Goal: Information Seeking & Learning: Learn about a topic

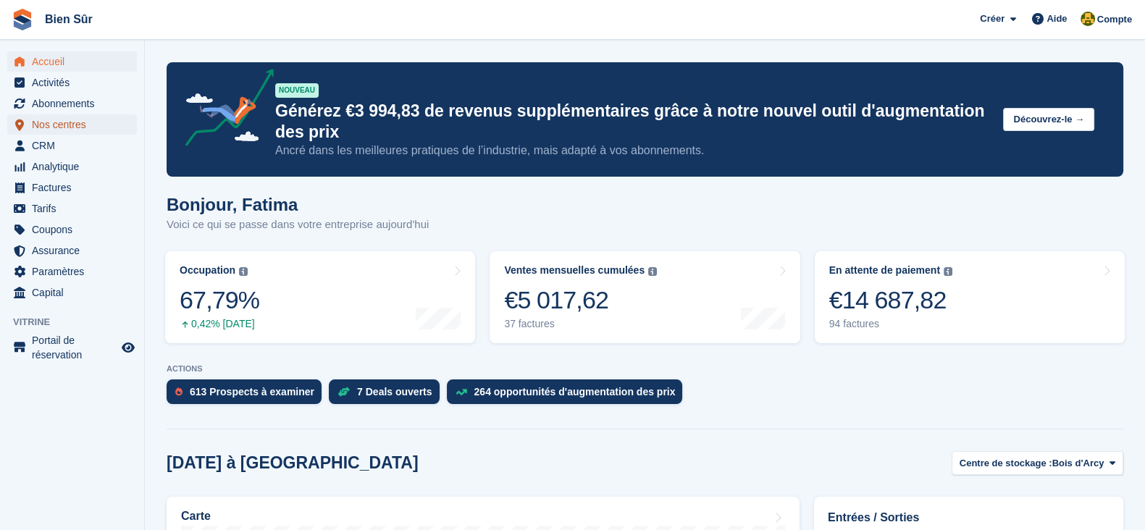
click at [85, 121] on span "Nos centres" at bounding box center [75, 124] width 87 height 20
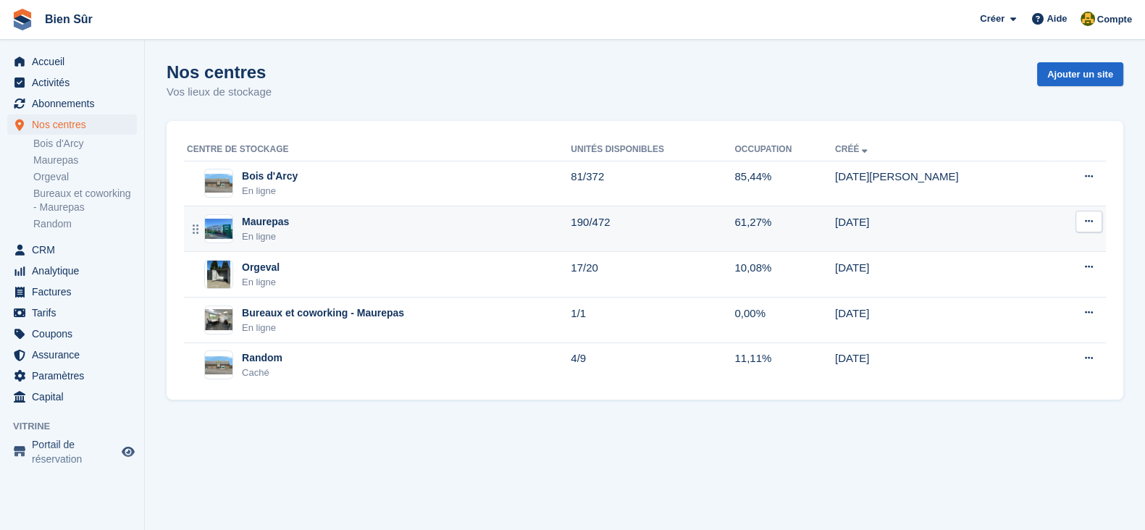
click at [267, 230] on div "En ligne" at bounding box center [265, 237] width 47 height 14
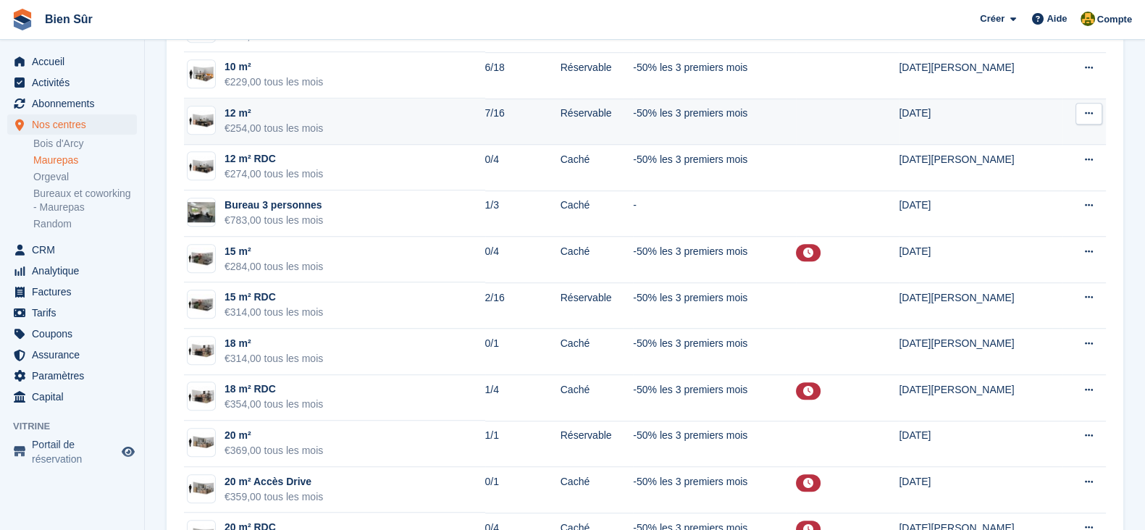
scroll to position [1447, 0]
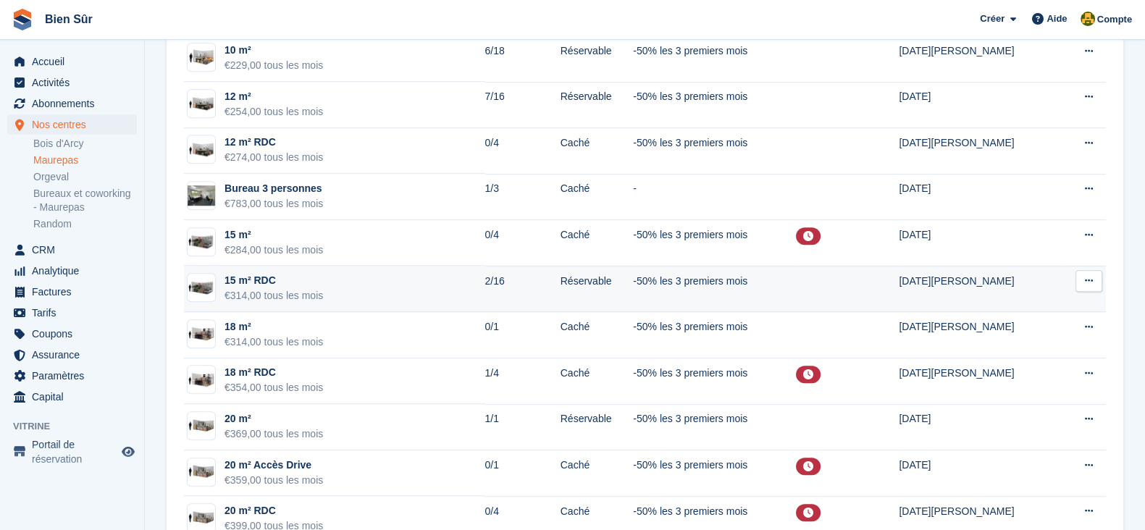
click at [390, 295] on td "15 m² RDC €314,00 tous les mois" at bounding box center [334, 289] width 301 height 46
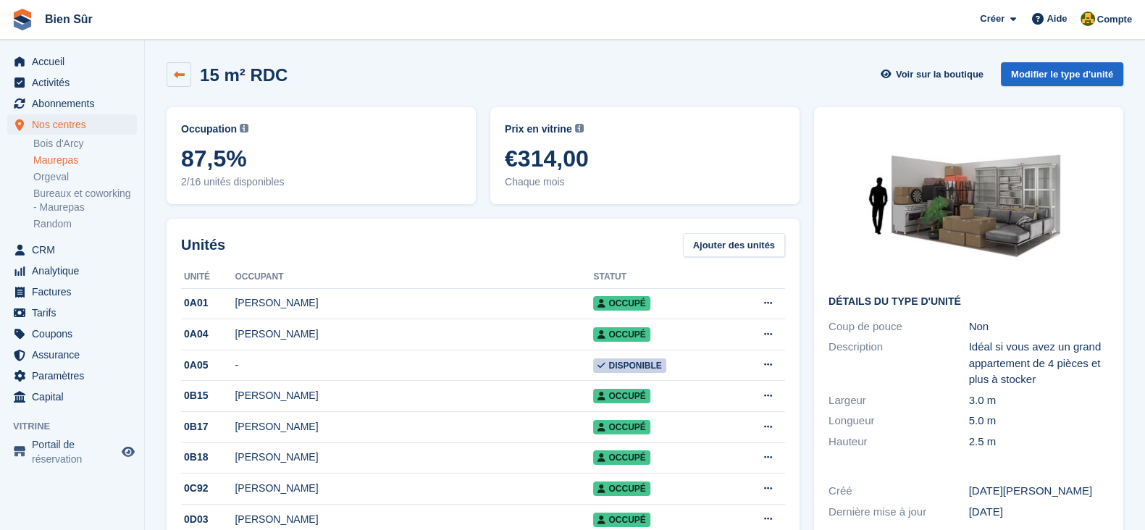
click at [180, 66] on link at bounding box center [179, 74] width 25 height 25
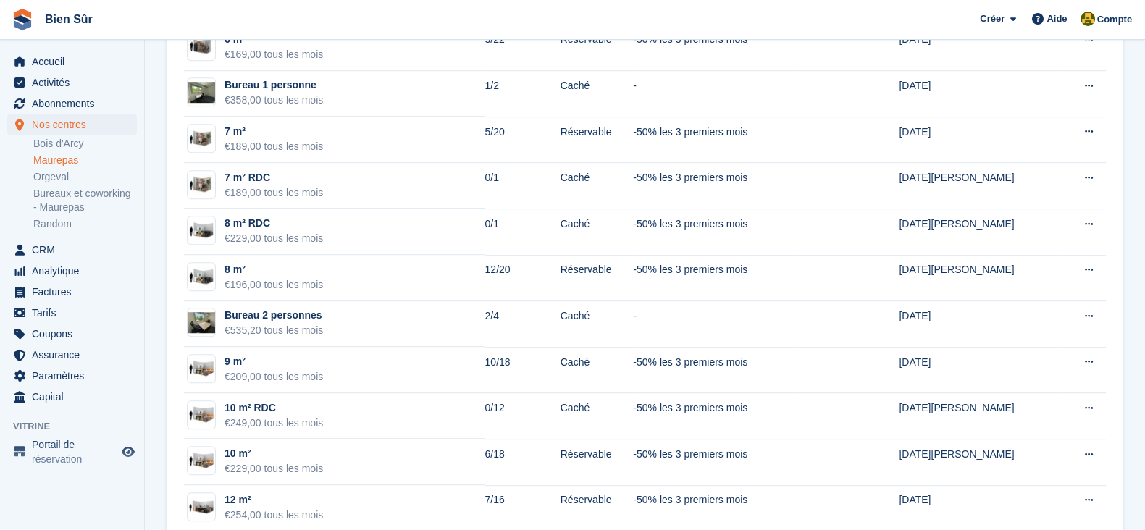
scroll to position [1086, 0]
